Goal: Task Accomplishment & Management: Complete application form

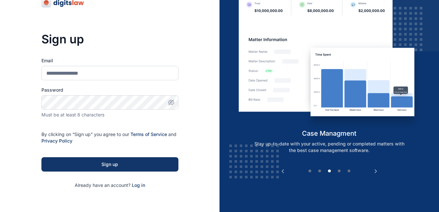
scroll to position [33, 0]
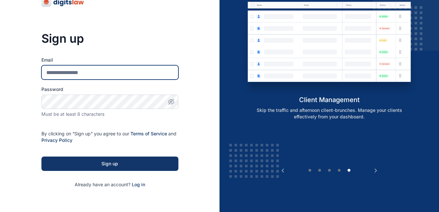
click at [104, 75] on input "Email" at bounding box center [109, 72] width 137 height 14
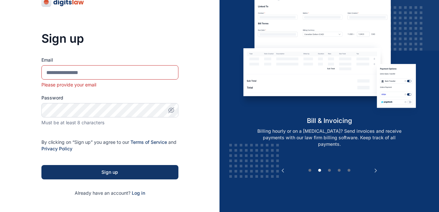
click at [138, 185] on form "Email Please provide your email Password Must be at least 8 characters By click…" at bounding box center [109, 127] width 137 height 140
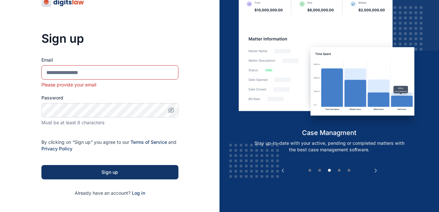
scroll to position [95, 0]
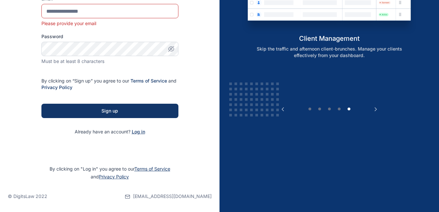
click at [137, 131] on span "Log in" at bounding box center [138, 132] width 13 height 6
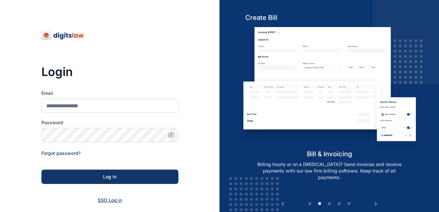
click at [109, 202] on span "SSO Log in" at bounding box center [110, 200] width 24 height 6
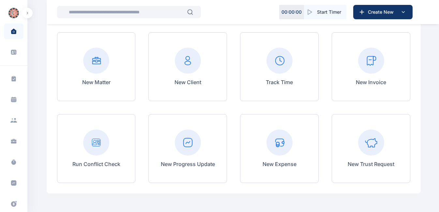
scroll to position [62, 0]
click at [12, 164] on icon at bounding box center [13, 162] width 5 height 5
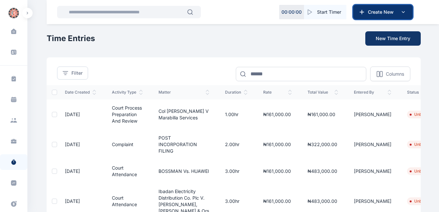
click at [372, 11] on span "Create New" at bounding box center [382, 12] width 34 height 7
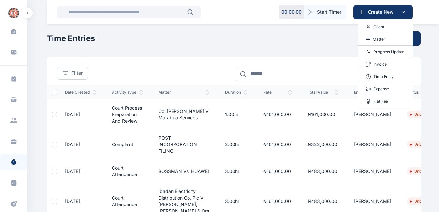
click at [376, 77] on p "Time Entry" at bounding box center [383, 76] width 20 height 7
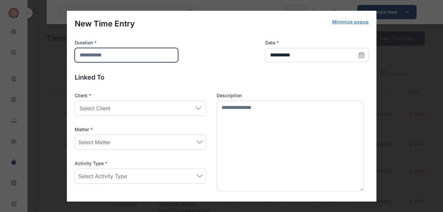
click at [137, 55] on input "number" at bounding box center [126, 55] width 103 height 14
type input "***"
click at [358, 56] on icon at bounding box center [361, 55] width 7 height 7
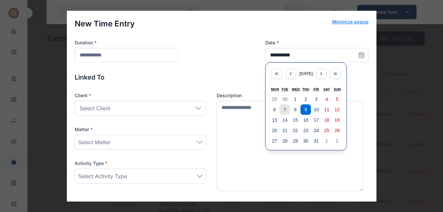
click at [283, 108] on button "7" at bounding box center [285, 109] width 10 height 10
type input "**********"
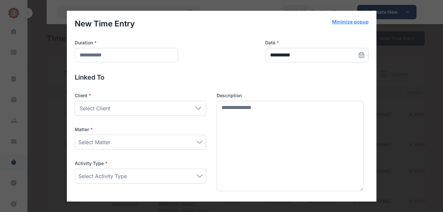
click at [195, 110] on div "Select Client" at bounding box center [140, 108] width 131 height 15
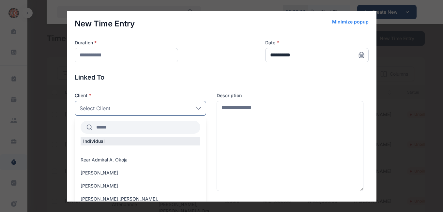
click at [132, 126] on input "text" at bounding box center [146, 127] width 108 height 12
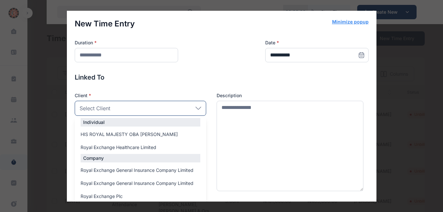
scroll to position [41, 0]
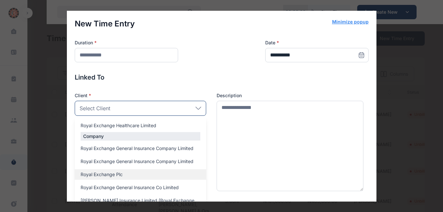
type input "****"
click at [117, 174] on span "Royal Exchange Plc" at bounding box center [102, 174] width 42 height 7
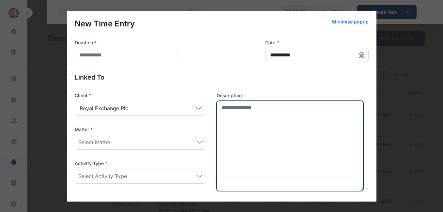
click at [238, 110] on textarea at bounding box center [290, 146] width 147 height 91
type textarea "**********"
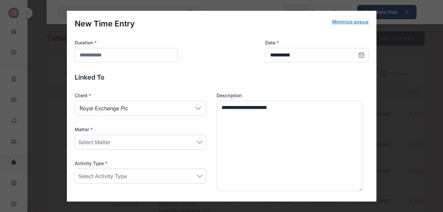
click at [199, 143] on icon at bounding box center [200, 142] width 6 height 3
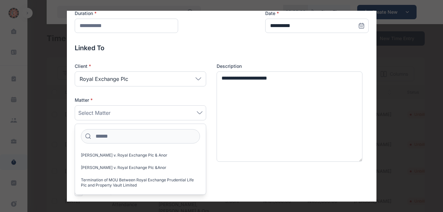
scroll to position [32, 0]
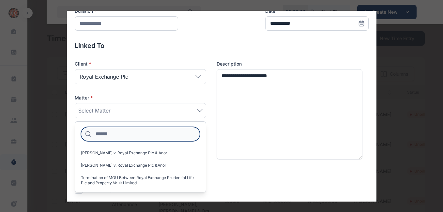
click at [147, 136] on input at bounding box center [140, 134] width 119 height 14
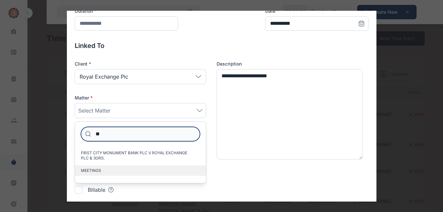
type input "**"
click at [98, 174] on label "MEETINGS" at bounding box center [140, 170] width 131 height 10
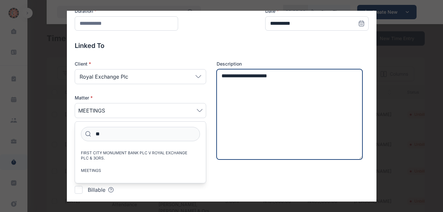
click at [241, 159] on textarea "**********" at bounding box center [290, 114] width 146 height 91
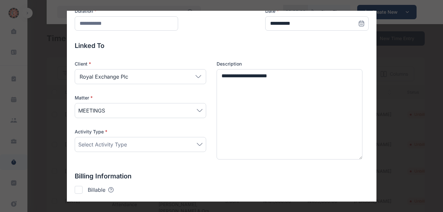
click at [197, 145] on icon at bounding box center [200, 144] width 6 height 3
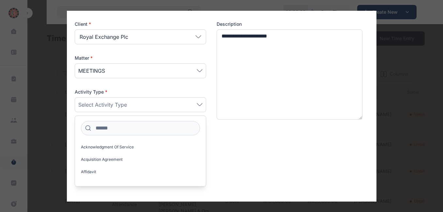
scroll to position [72, 0]
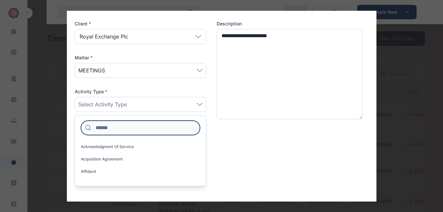
click at [121, 127] on input at bounding box center [140, 128] width 119 height 14
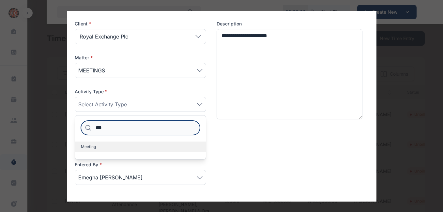
type input "***"
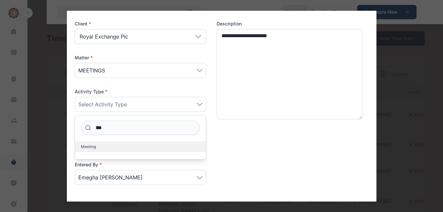
click at [92, 148] on span "Meeting" at bounding box center [88, 146] width 15 height 5
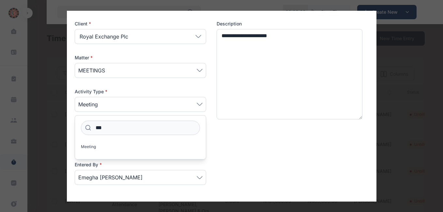
click at [260, 135] on p "Billing Information" at bounding box center [222, 135] width 294 height 9
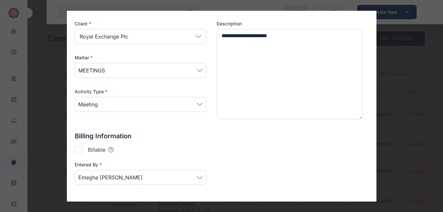
scroll to position [95, 0]
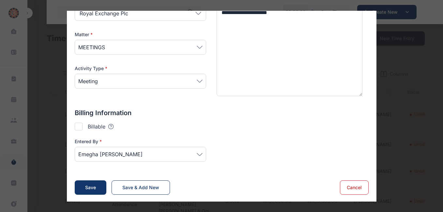
click at [77, 126] on div at bounding box center [79, 127] width 8 height 8
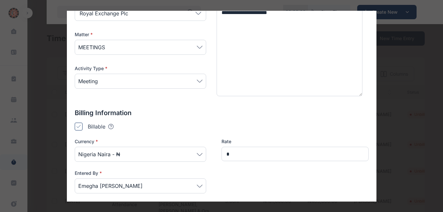
type input "*******"
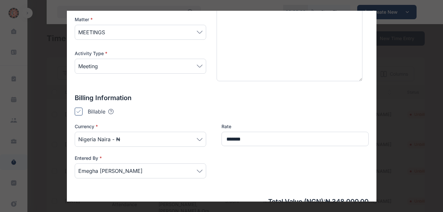
scroll to position [151, 0]
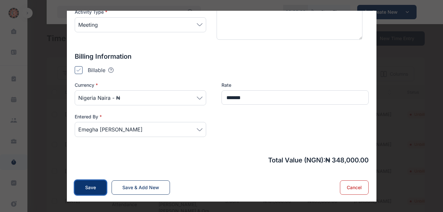
click at [93, 187] on div "Save" at bounding box center [90, 187] width 11 height 7
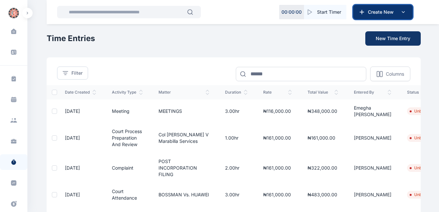
click at [379, 11] on span "Create New" at bounding box center [382, 12] width 34 height 7
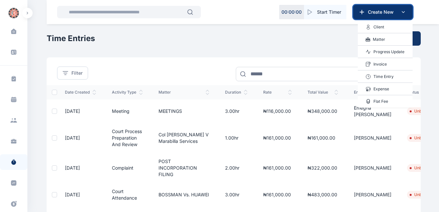
click at [379, 11] on span "Create New" at bounding box center [382, 12] width 34 height 7
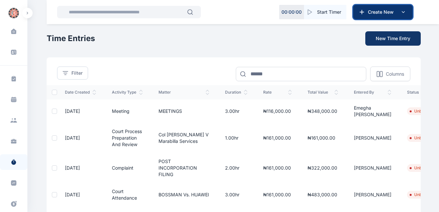
click at [379, 11] on span "Create New" at bounding box center [382, 12] width 34 height 7
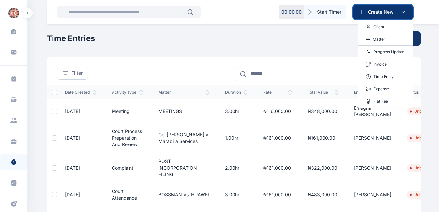
click at [390, 11] on span "Create New" at bounding box center [382, 12] width 34 height 7
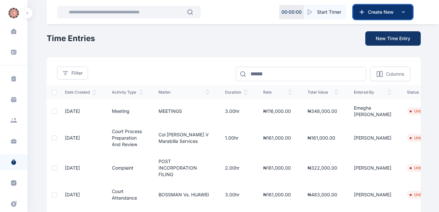
click at [405, 14] on icon at bounding box center [403, 12] width 8 height 8
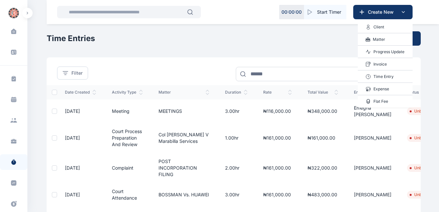
click at [385, 75] on p "Time Entry" at bounding box center [383, 76] width 20 height 7
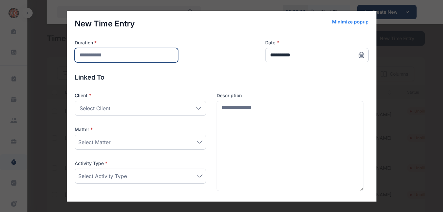
click at [114, 58] on input "number" at bounding box center [126, 55] width 103 height 14
type input "***"
click at [194, 106] on div "Select Client" at bounding box center [140, 108] width 131 height 15
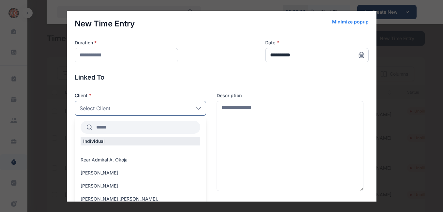
click at [140, 124] on input "text" at bounding box center [146, 127] width 108 height 12
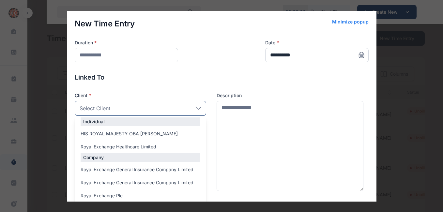
scroll to position [20, 0]
type input "*****"
click at [113, 197] on span "Royal Exchange Plc" at bounding box center [102, 195] width 42 height 7
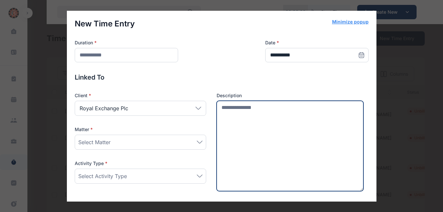
click at [234, 113] on textarea at bounding box center [290, 146] width 147 height 91
type textarea "**********"
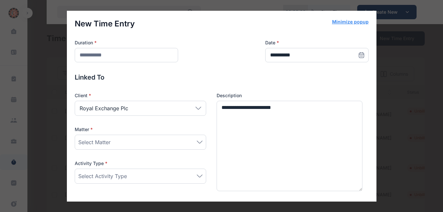
click at [199, 142] on icon at bounding box center [199, 142] width 5 height 2
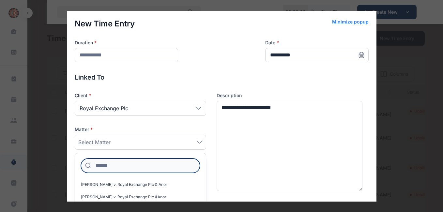
click at [158, 163] on input at bounding box center [140, 166] width 119 height 14
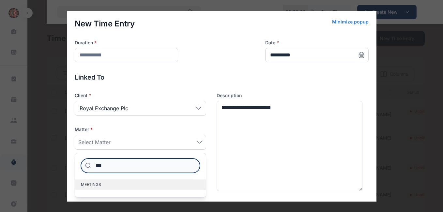
type input "***"
click at [107, 185] on label "MEETINGS" at bounding box center [140, 184] width 131 height 10
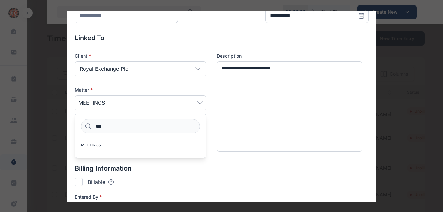
scroll to position [40, 0]
click at [79, 180] on div at bounding box center [79, 182] width 8 height 8
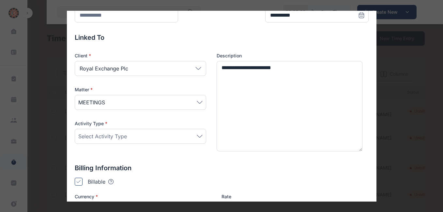
type input "*******"
click at [197, 135] on icon at bounding box center [200, 136] width 6 height 3
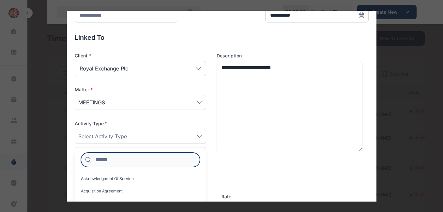
click at [136, 158] on input at bounding box center [140, 160] width 119 height 14
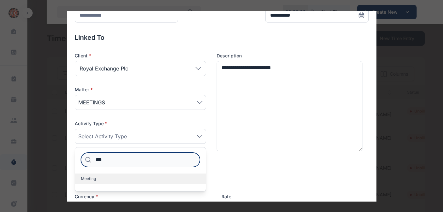
type input "***"
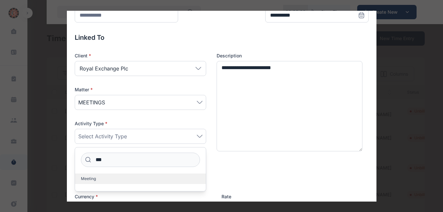
click at [97, 178] on label "Meeting" at bounding box center [140, 179] width 131 height 10
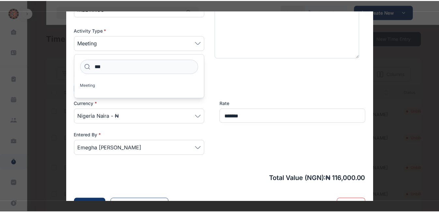
scroll to position [151, 0]
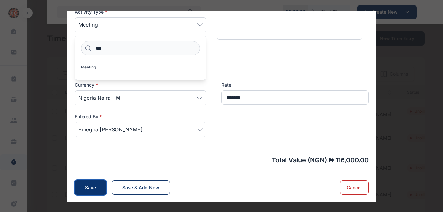
click at [87, 187] on div "Save" at bounding box center [90, 187] width 11 height 7
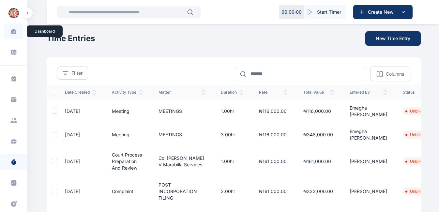
click at [15, 34] on icon at bounding box center [14, 31] width 6 height 5
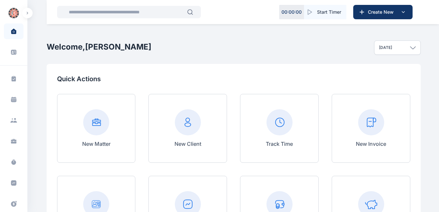
scroll to position [27, 0]
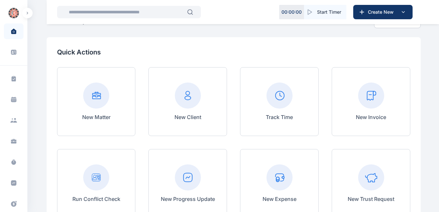
click at [368, 105] on rect at bounding box center [371, 96] width 26 height 26
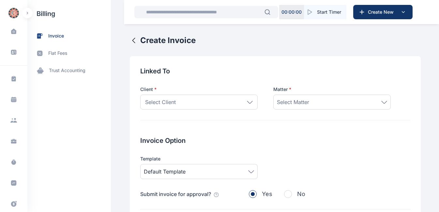
click at [247, 101] on icon at bounding box center [250, 102] width 6 height 3
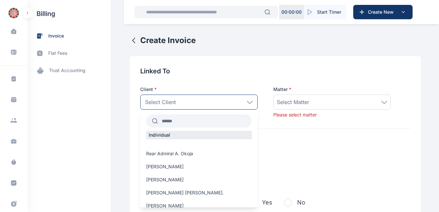
click at [184, 122] on input "text" at bounding box center [205, 121] width 94 height 12
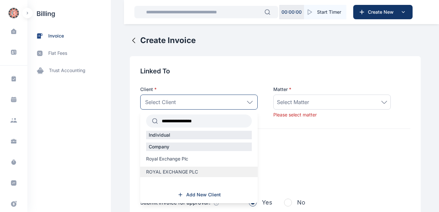
type input "**********"
click at [168, 173] on span "ROYAL EXCHANGE PLC" at bounding box center [172, 172] width 52 height 7
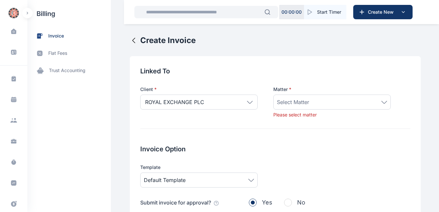
click at [316, 100] on div "Select Matter" at bounding box center [332, 102] width 110 height 8
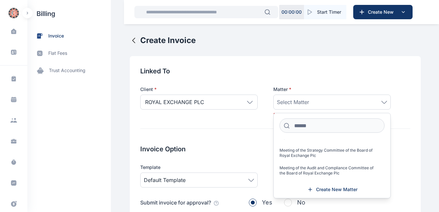
scroll to position [53, 0]
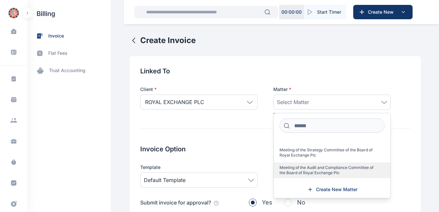
click at [289, 172] on span "Meeting of the Audit and Compliance Committee of the Board of Royal Exchange Plc" at bounding box center [330, 170] width 100 height 10
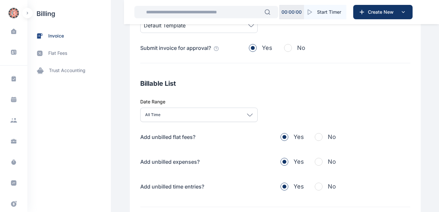
scroll to position [163, 0]
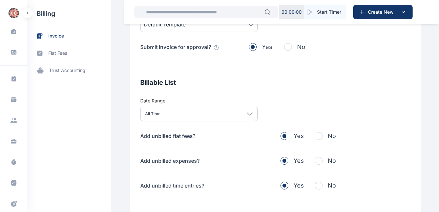
click at [315, 139] on span "button" at bounding box center [319, 136] width 8 height 8
click at [315, 160] on span "button" at bounding box center [319, 161] width 8 height 8
click at [317, 184] on span "button" at bounding box center [319, 186] width 8 height 8
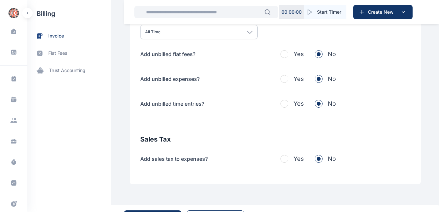
scroll to position [263, 0]
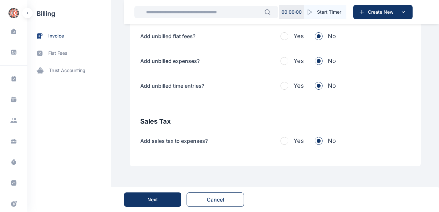
click at [165, 203] on button "Next" at bounding box center [152, 199] width 57 height 14
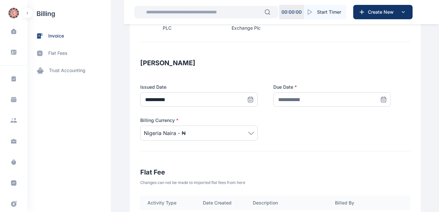
scroll to position [90, 0]
click at [382, 100] on icon at bounding box center [383, 100] width 5 height 5
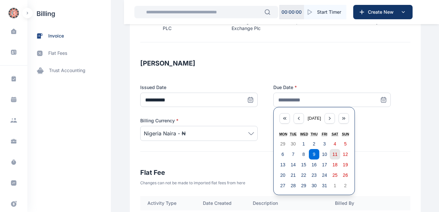
click at [332, 154] on abbr "11" at bounding box center [334, 154] width 5 height 5
type input "**********"
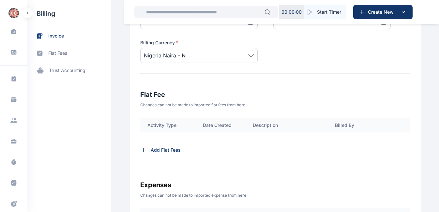
scroll to position [170, 0]
